Goal: Task Accomplishment & Management: Manage account settings

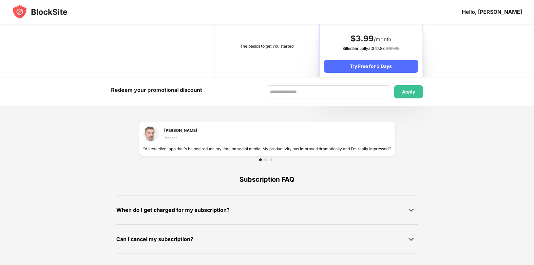
scroll to position [354, 0]
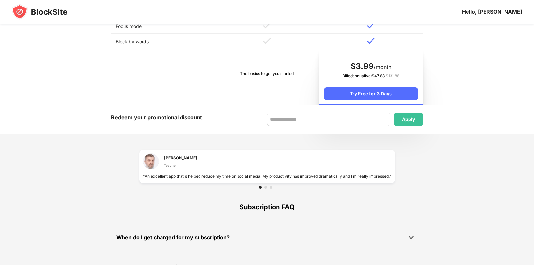
click at [505, 12] on div "Hello, [PERSON_NAME]" at bounding box center [492, 12] width 60 height 7
click at [36, 14] on img at bounding box center [40, 12] width 56 height 16
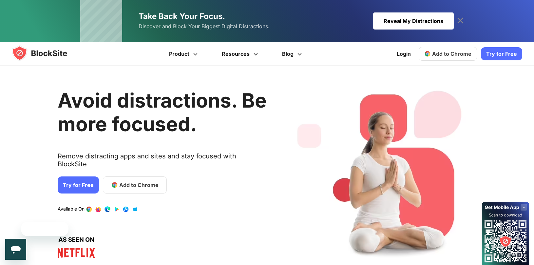
click at [459, 22] on icon at bounding box center [460, 20] width 10 height 10
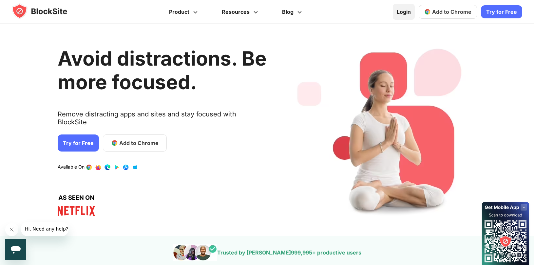
click at [402, 15] on link "Login" at bounding box center [404, 12] width 22 height 16
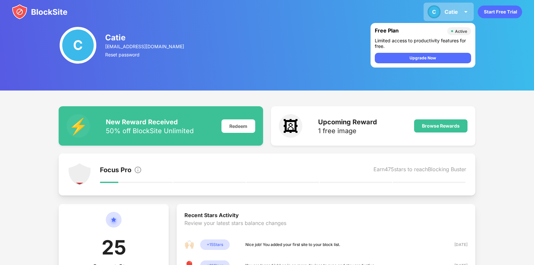
click at [467, 12] on img at bounding box center [466, 12] width 8 height 8
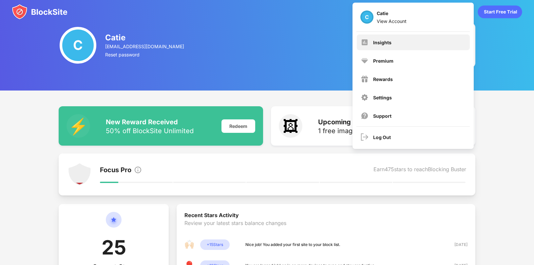
click at [412, 48] on div "Insights" at bounding box center [413, 42] width 113 height 16
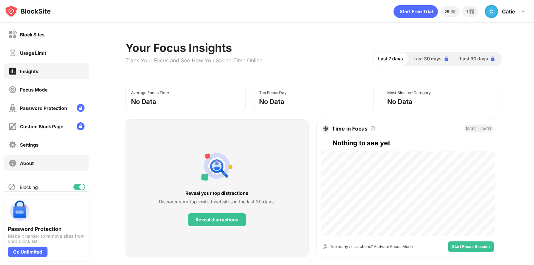
scroll to position [8, 0]
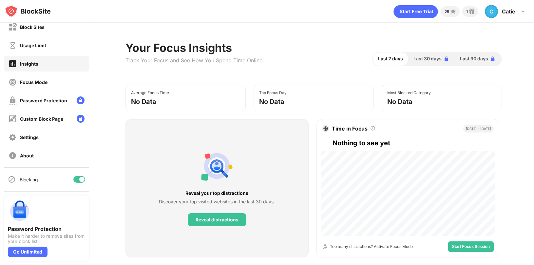
click at [78, 181] on div at bounding box center [79, 179] width 12 height 7
